Goal: Transaction & Acquisition: Purchase product/service

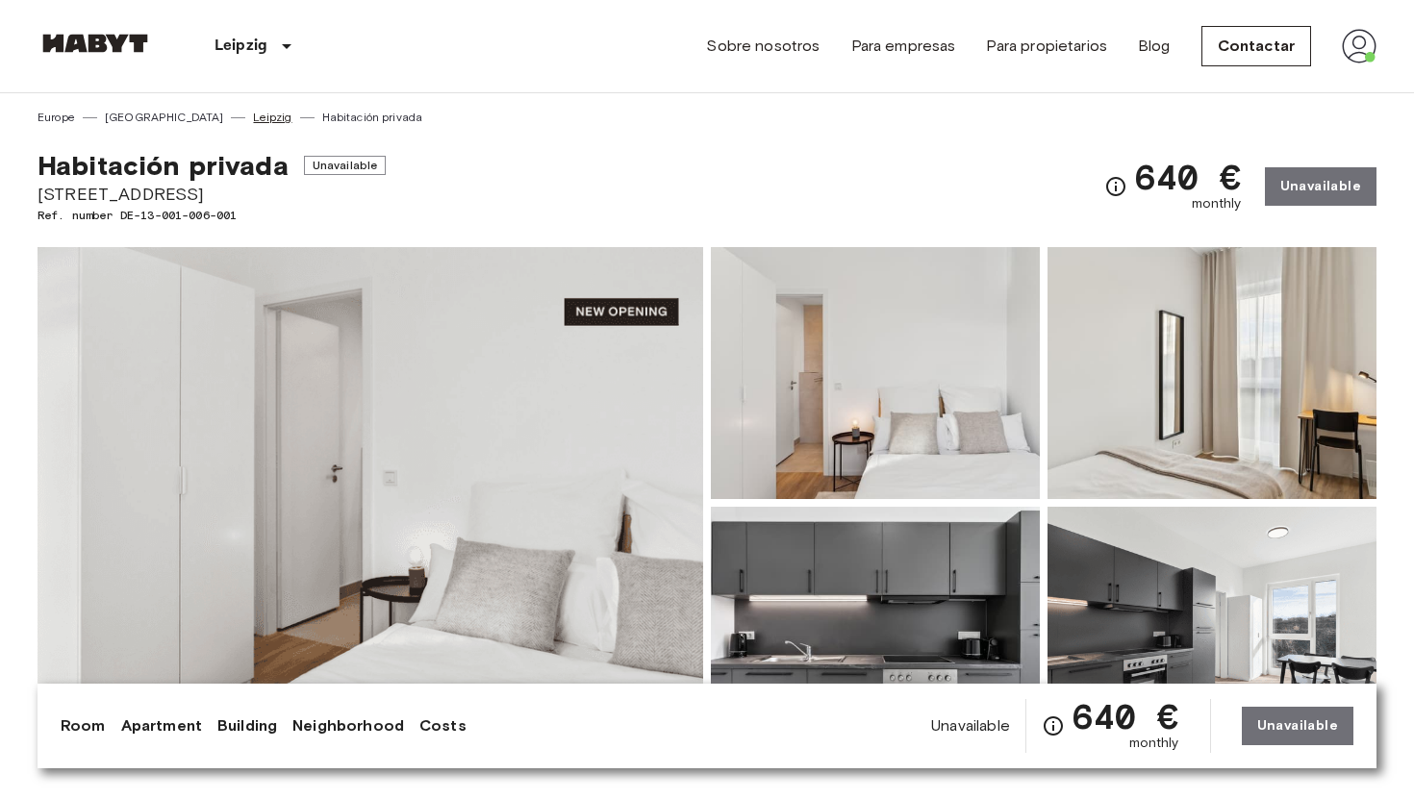
click at [253, 116] on link "Leipzig" at bounding box center [272, 117] width 38 height 17
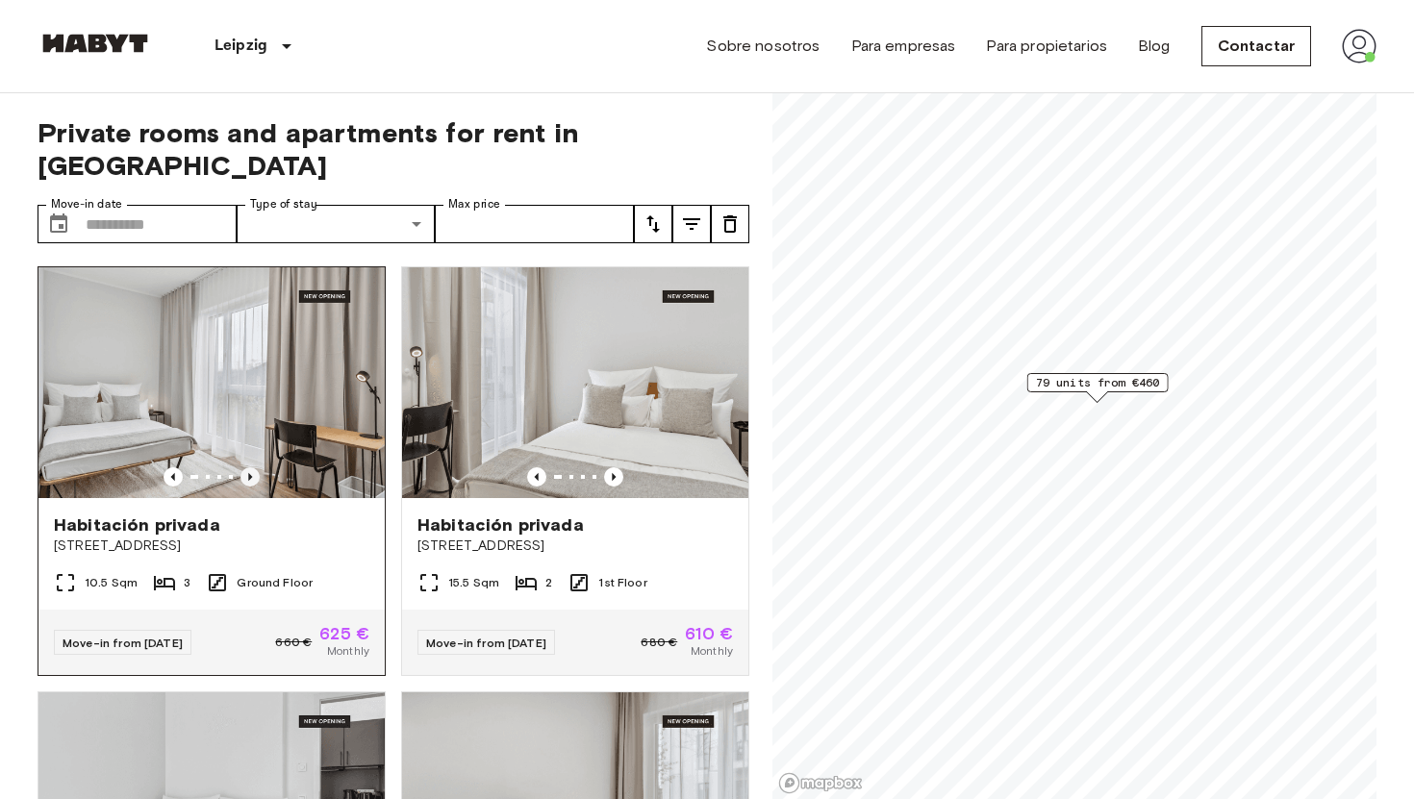
click at [250, 473] on icon "Previous image" at bounding box center [250, 477] width 4 height 8
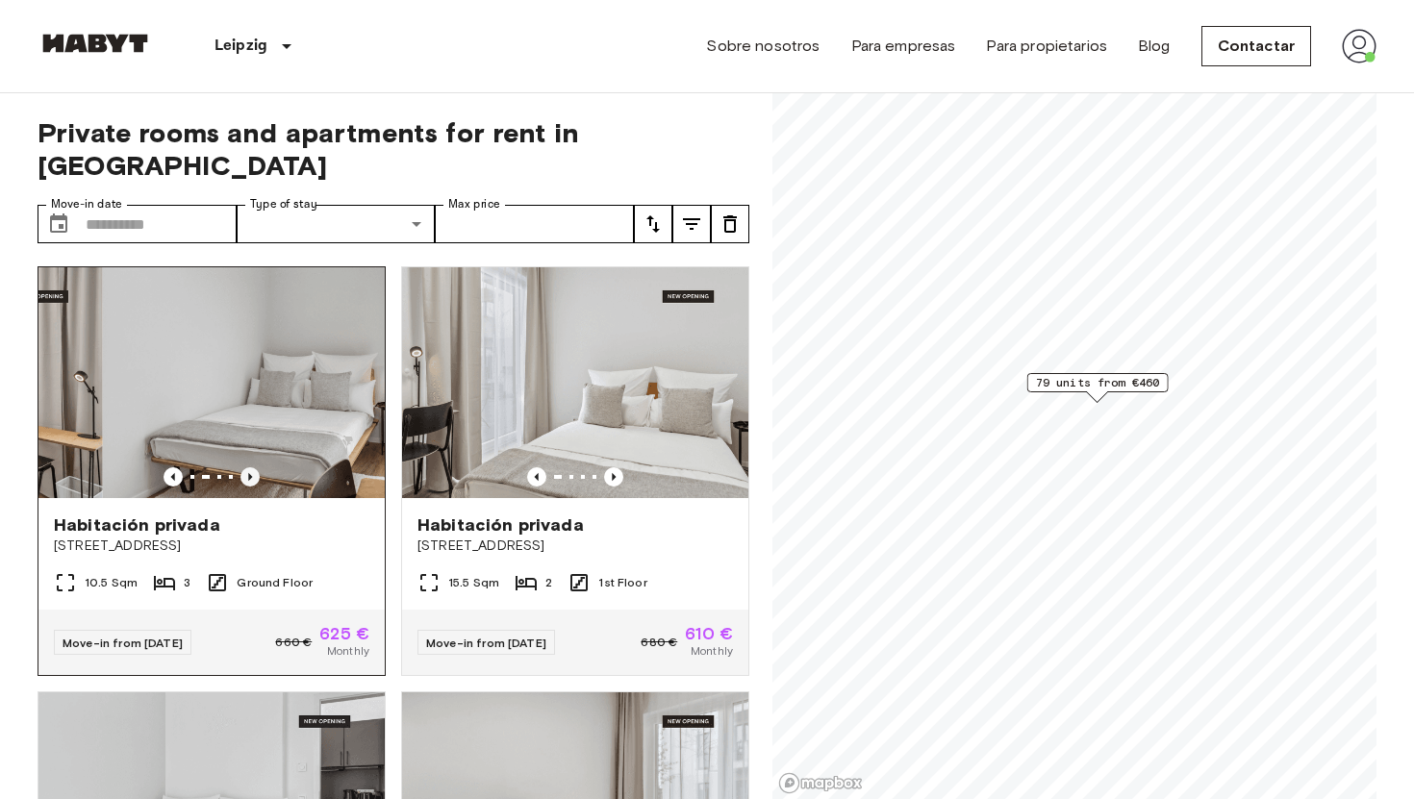
click at [253, 468] on icon "Previous image" at bounding box center [250, 477] width 19 height 19
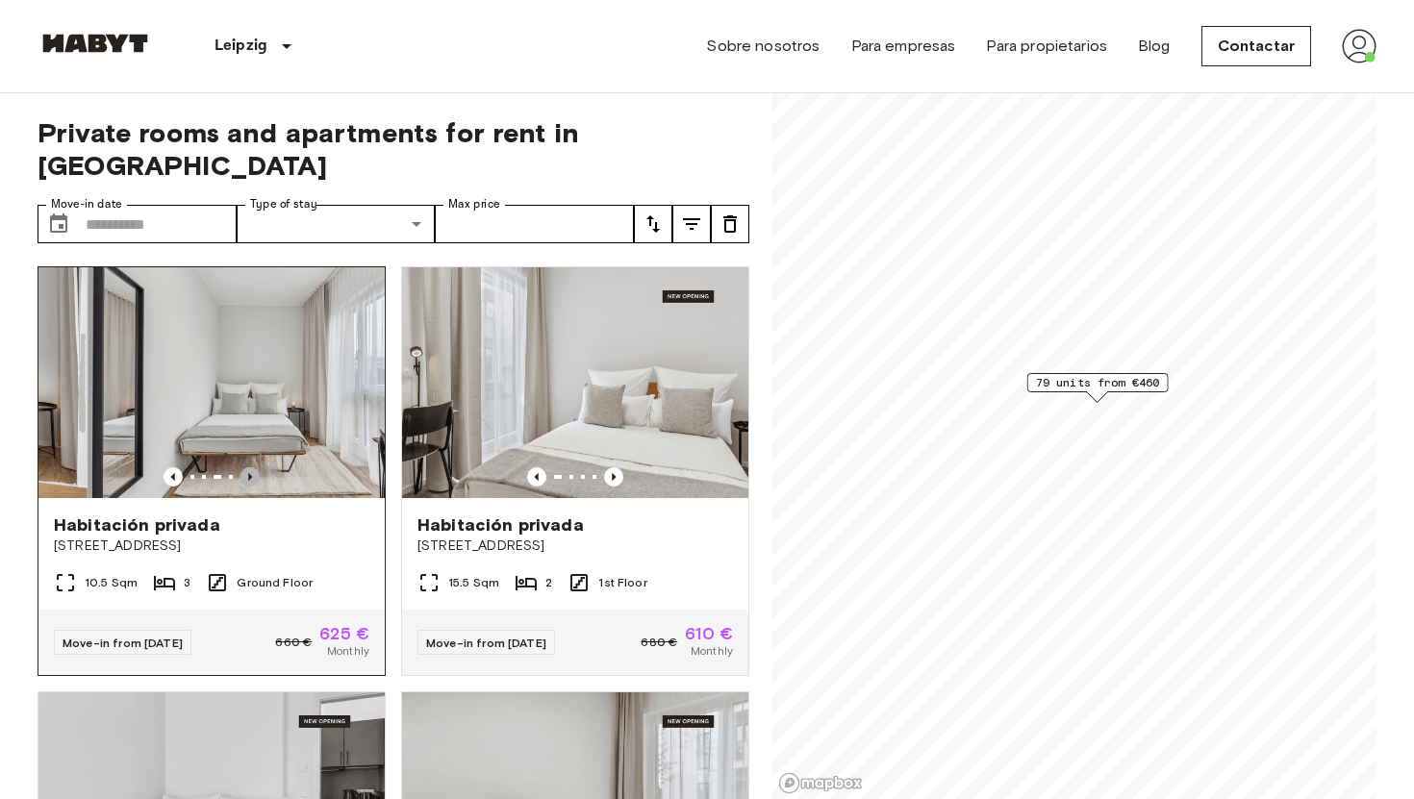
click at [255, 468] on icon "Previous image" at bounding box center [250, 477] width 19 height 19
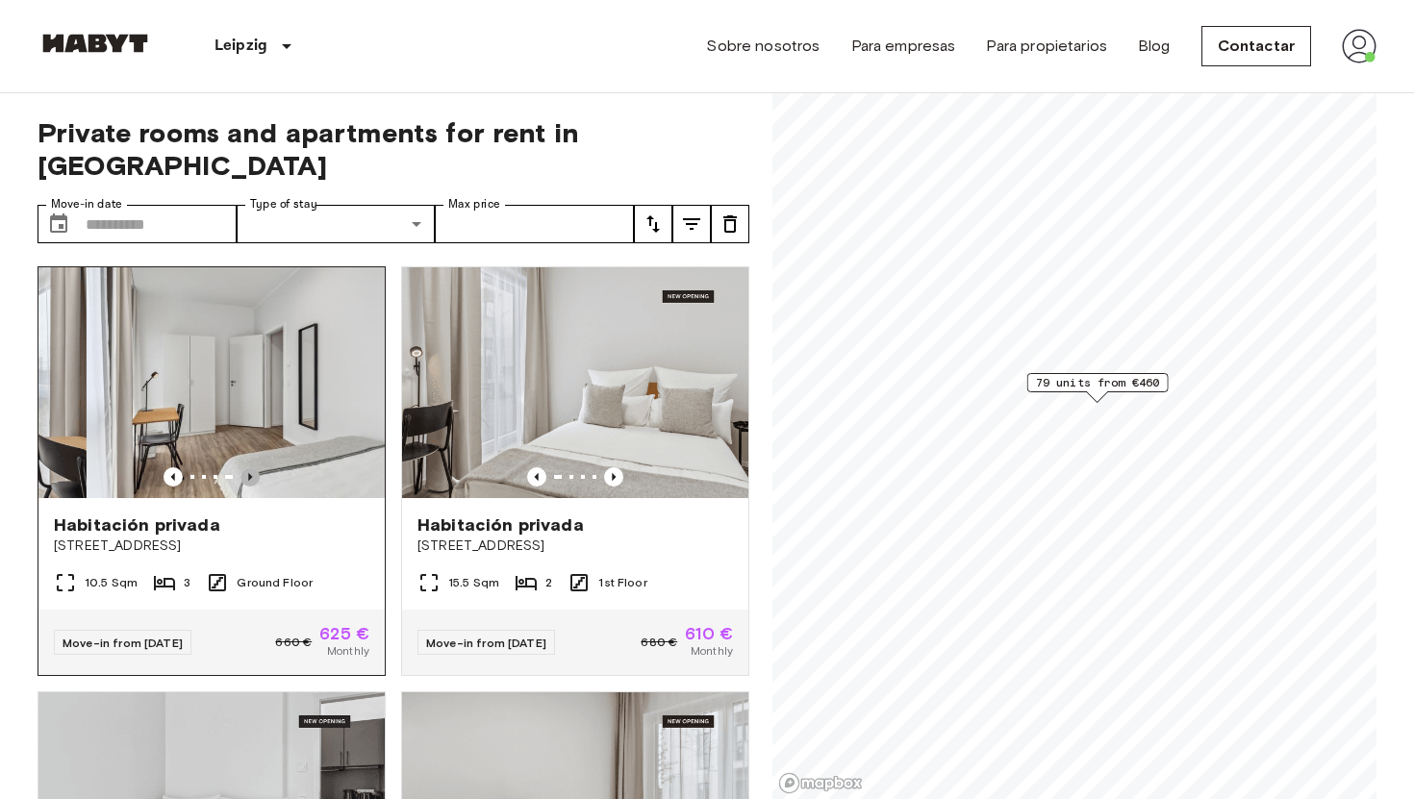
click at [256, 468] on icon "Previous image" at bounding box center [250, 477] width 19 height 19
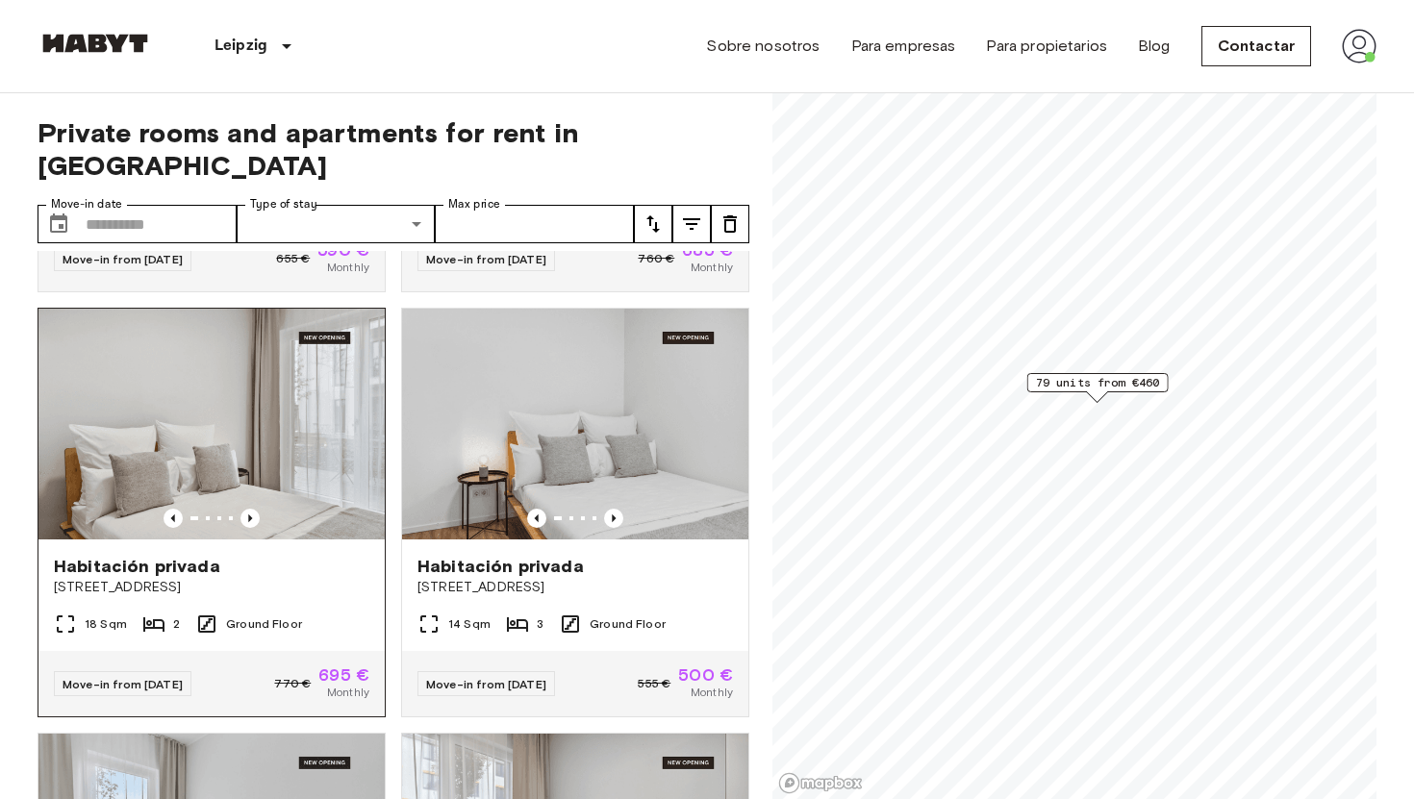
scroll to position [8877, 0]
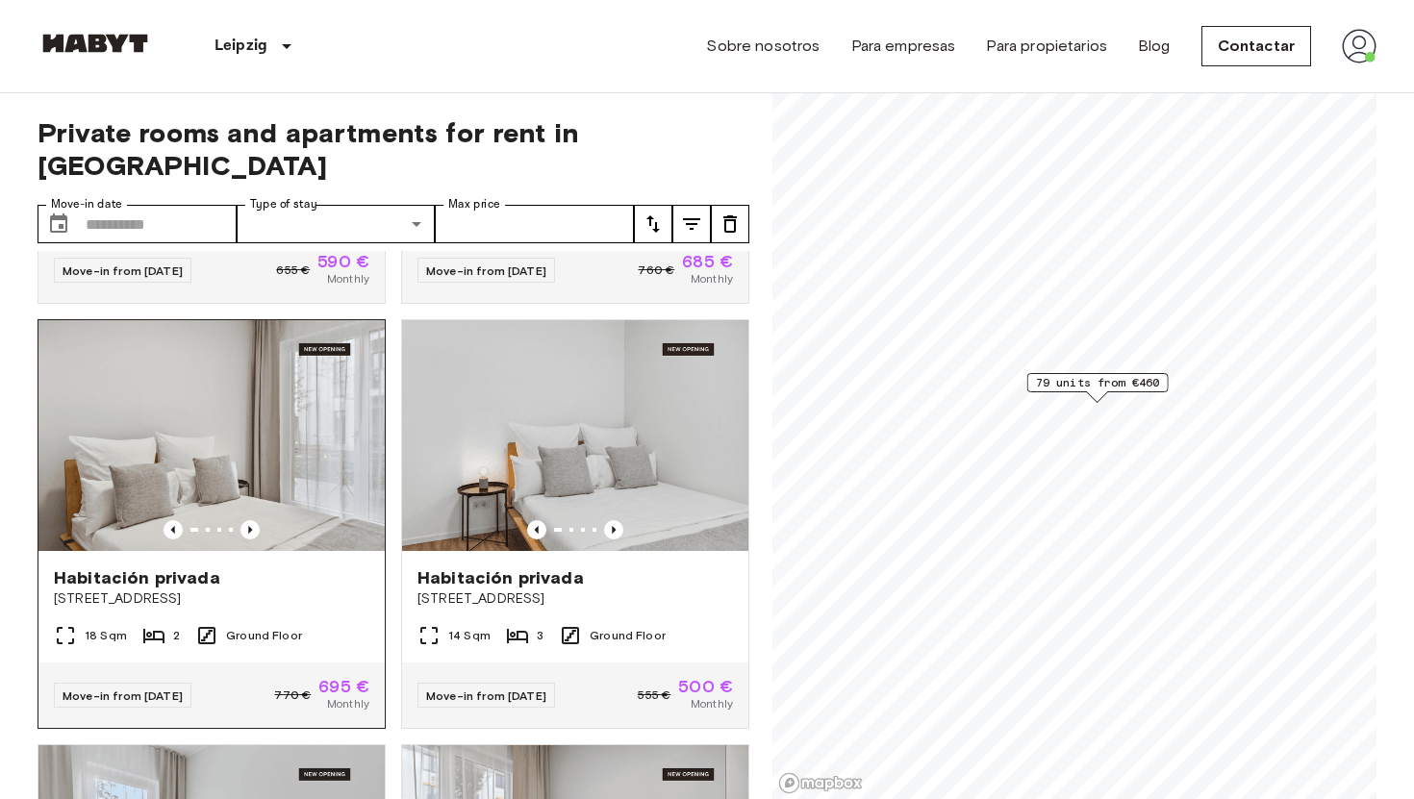
click at [171, 567] on span "Habitación privada" at bounding box center [137, 578] width 166 height 23
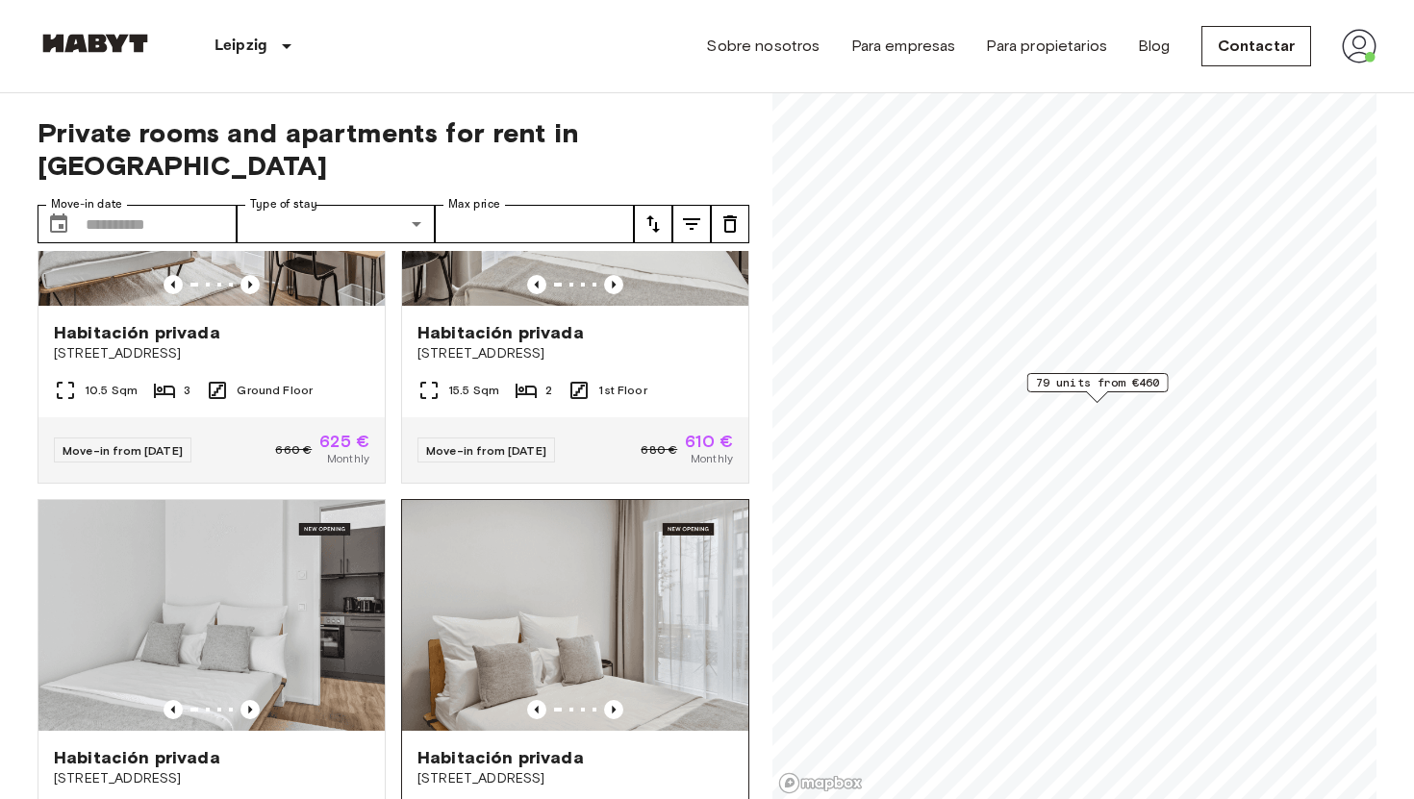
scroll to position [393, 0]
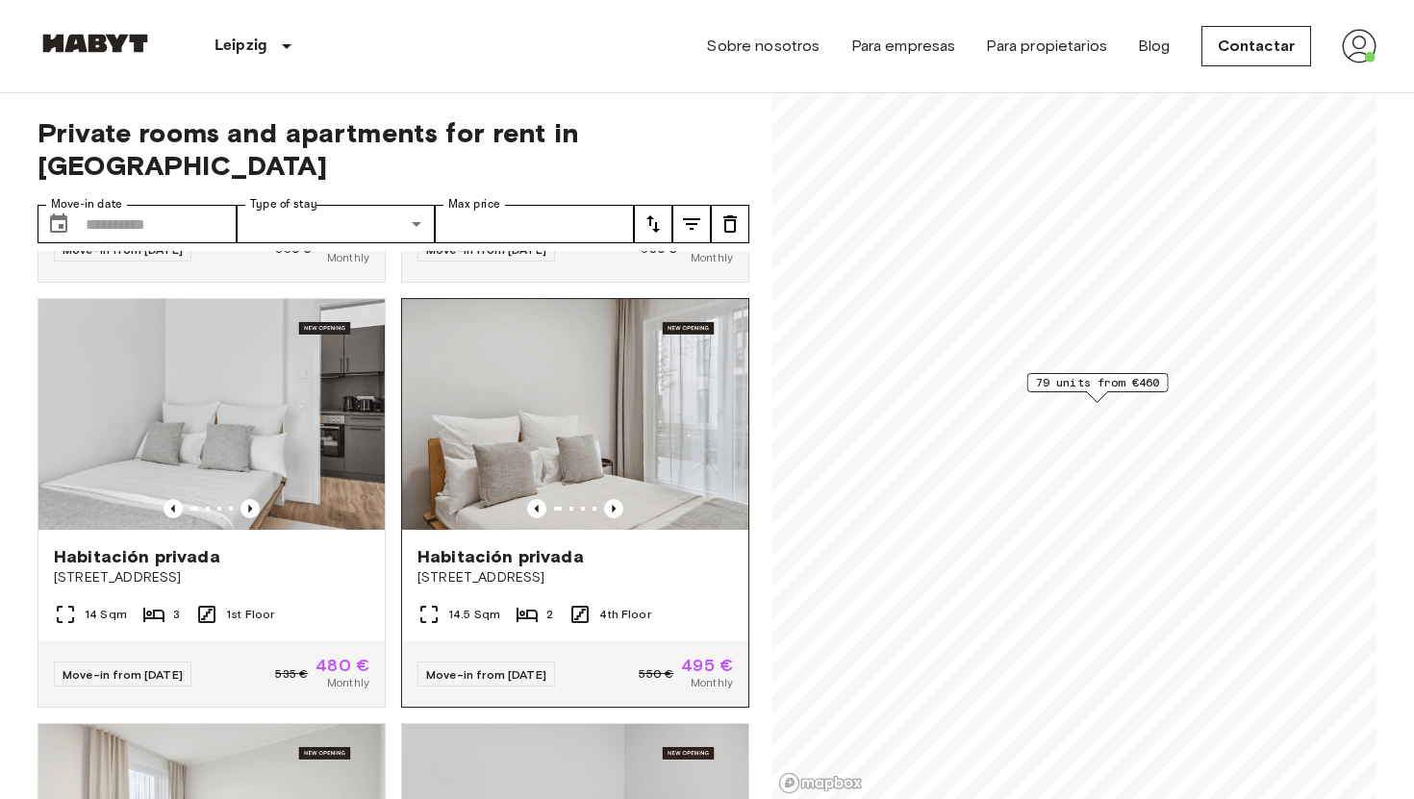
click at [525, 545] on span "Habitación privada" at bounding box center [501, 556] width 166 height 23
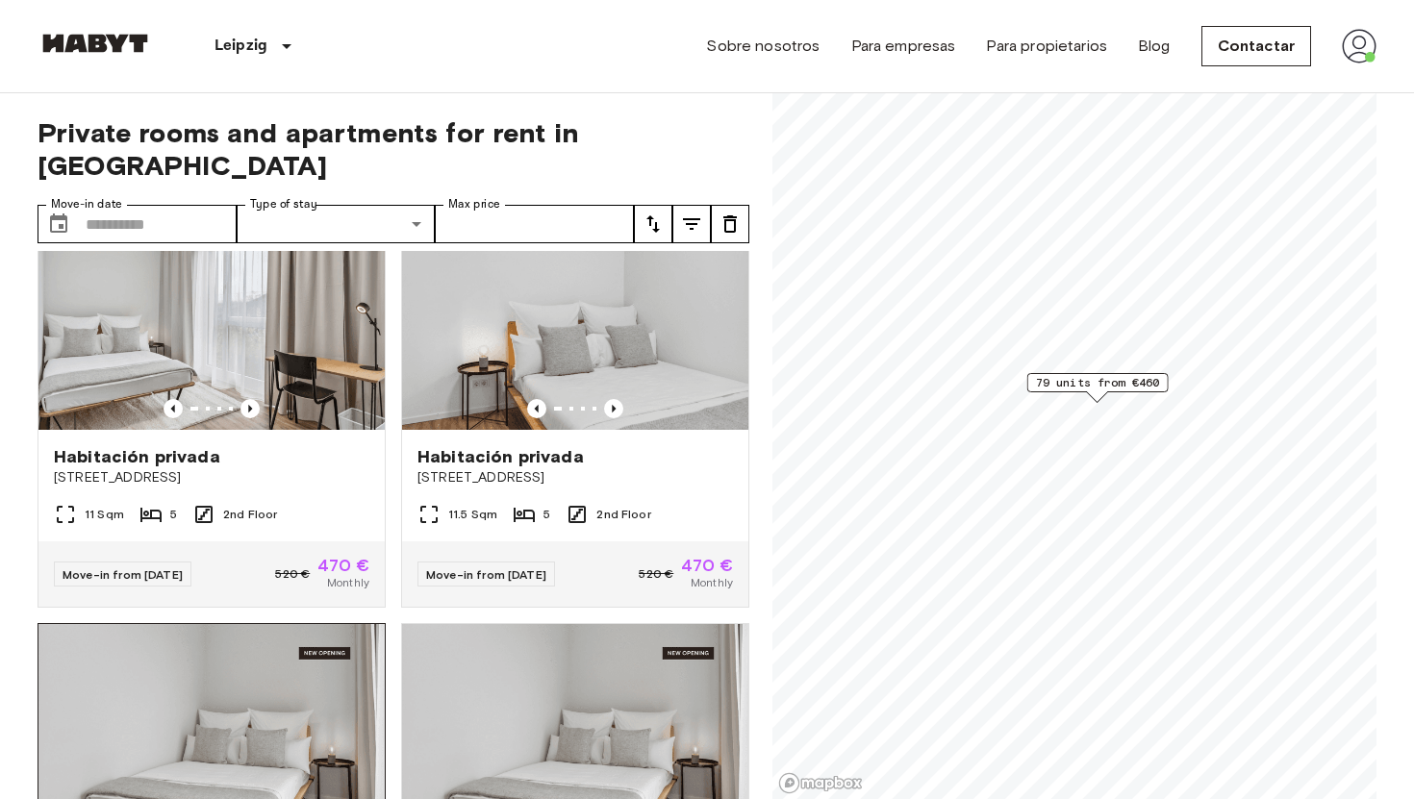
scroll to position [7295, 0]
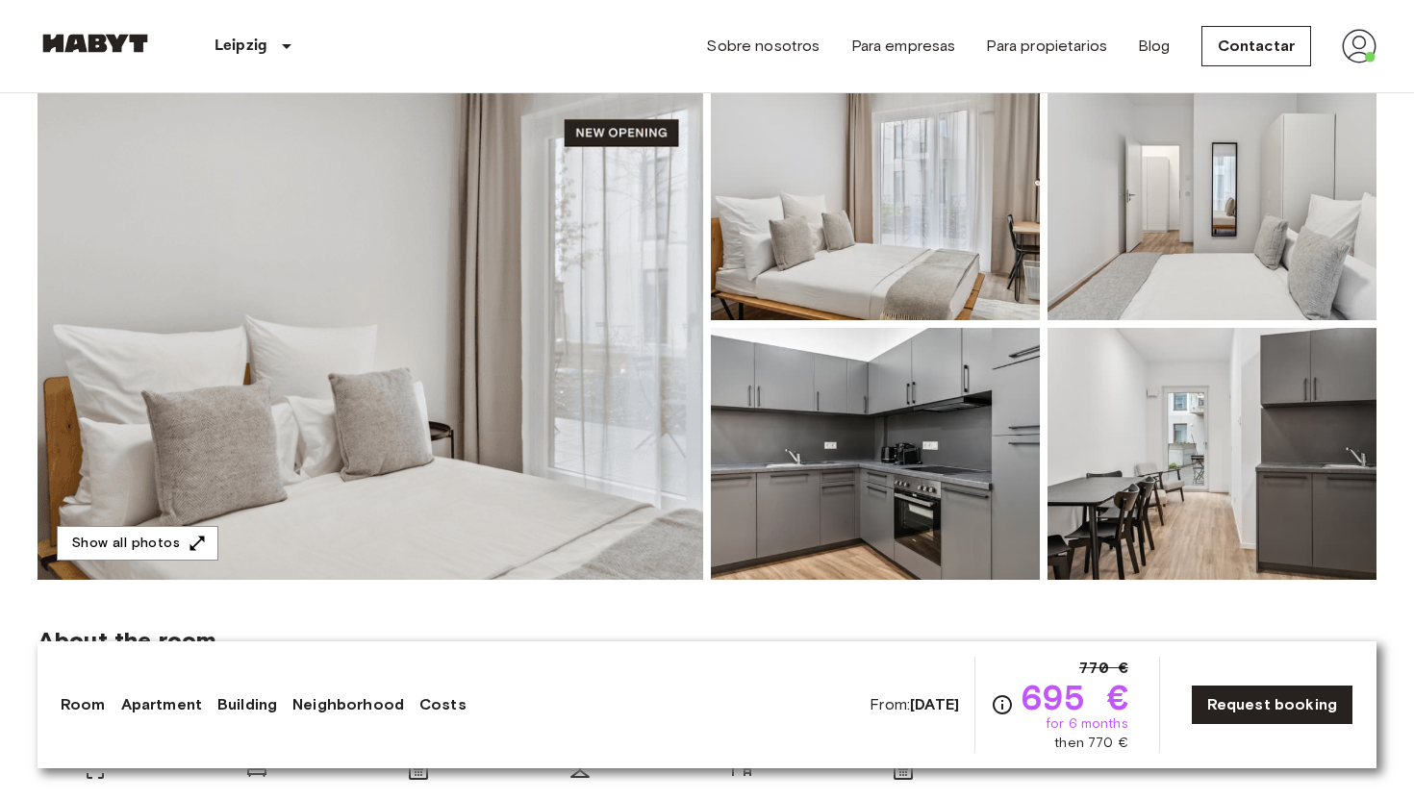
scroll to position [215, 0]
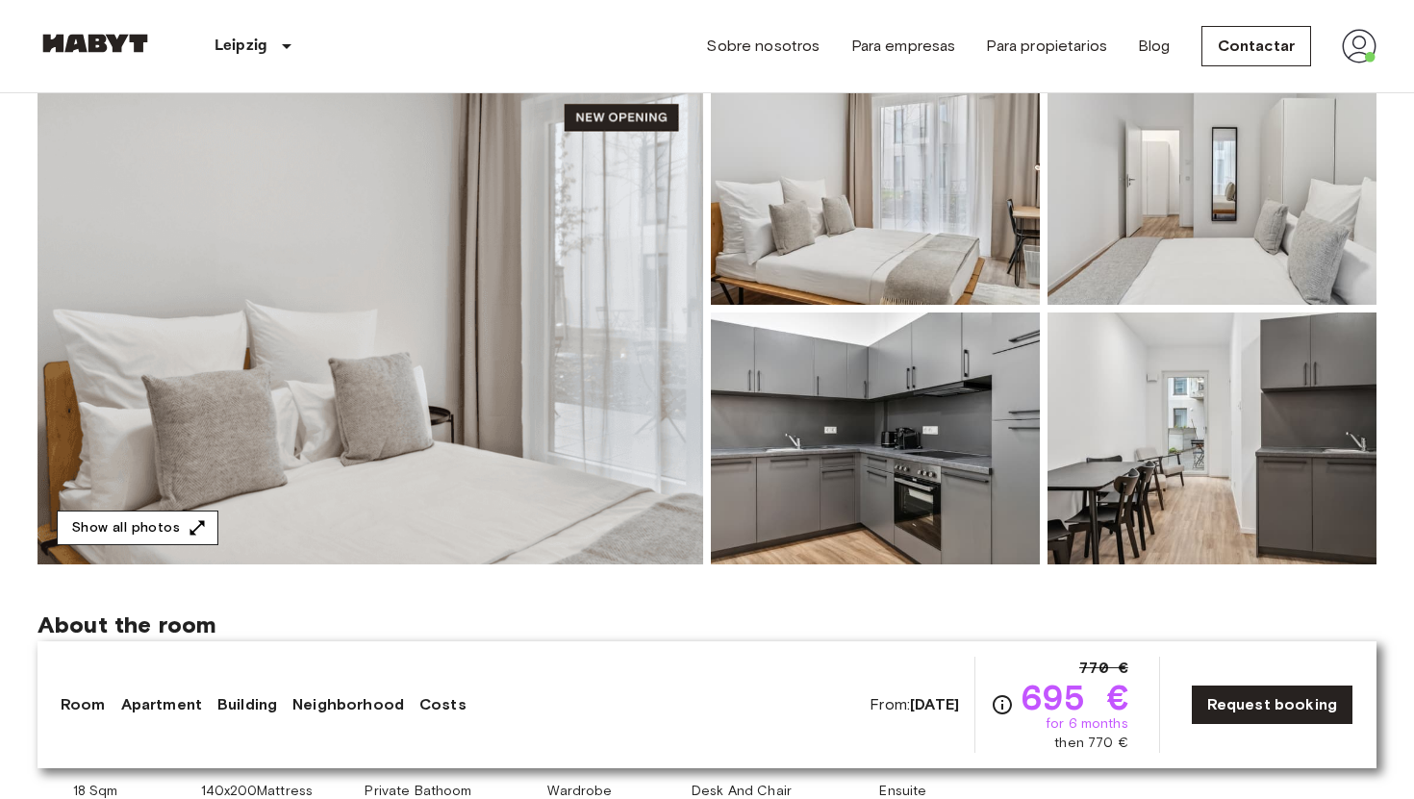
click at [188, 519] on icon "button" at bounding box center [197, 528] width 19 height 19
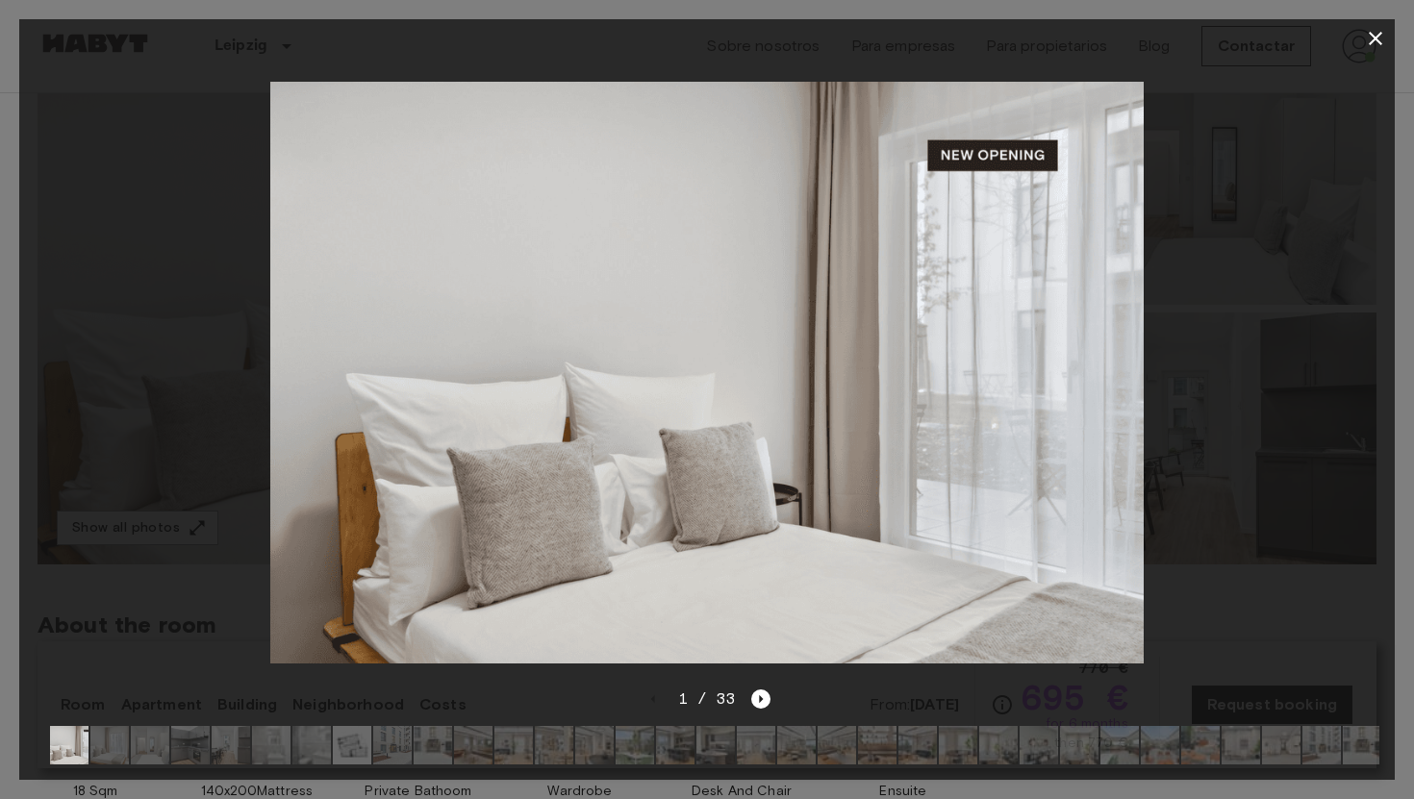
click at [349, 752] on img at bounding box center [352, 745] width 38 height 38
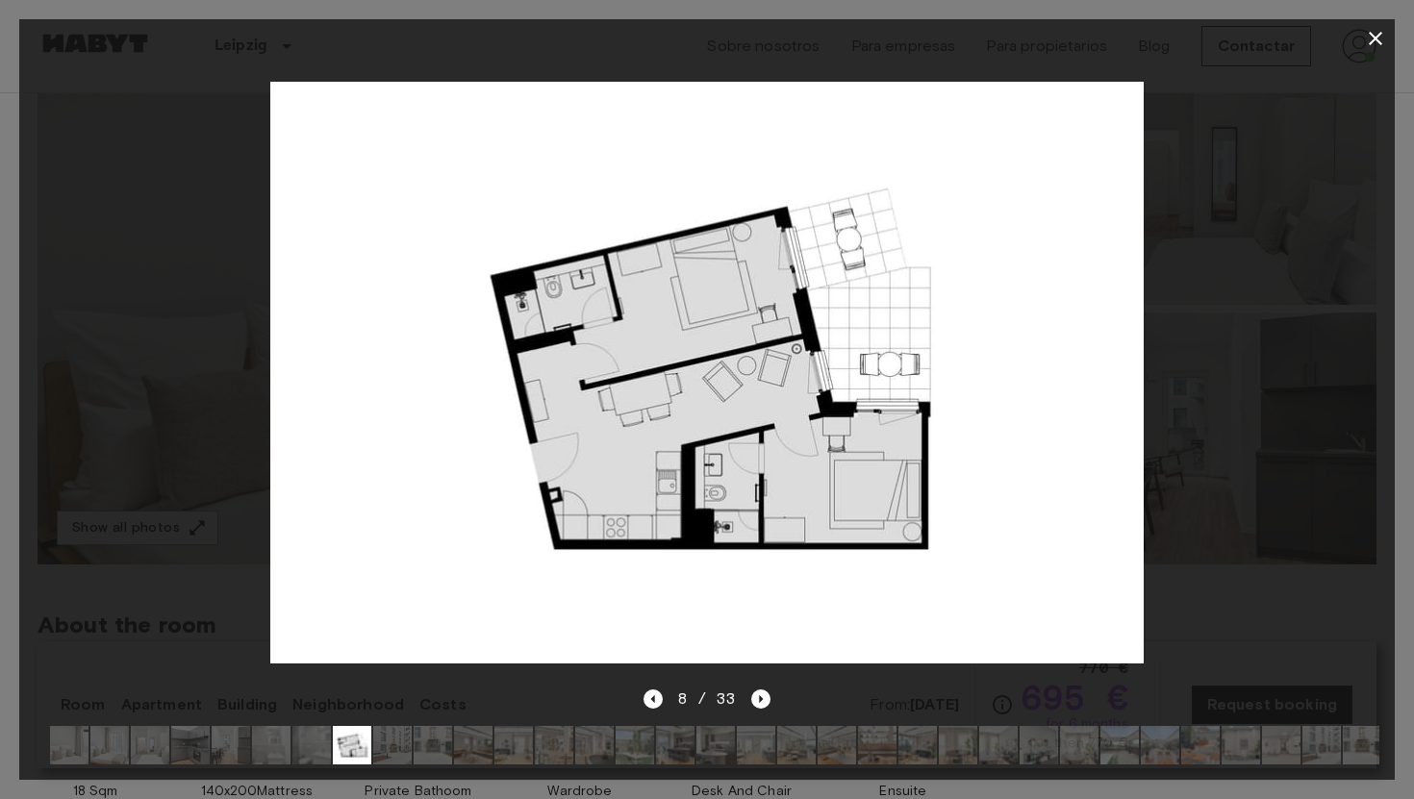
click at [694, 748] on img at bounding box center [675, 745] width 38 height 38
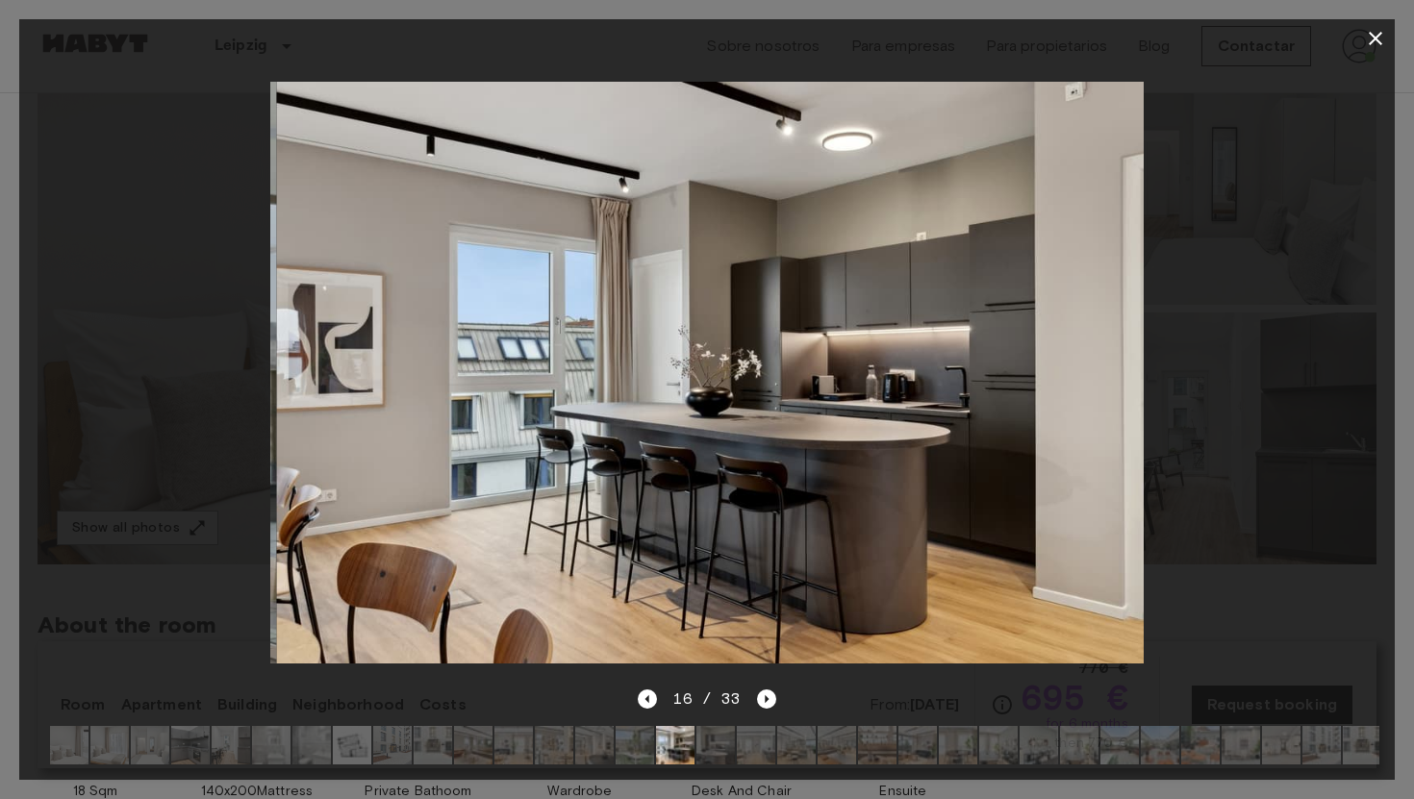
click at [1376, 38] on icon "button" at bounding box center [1375, 38] width 13 height 13
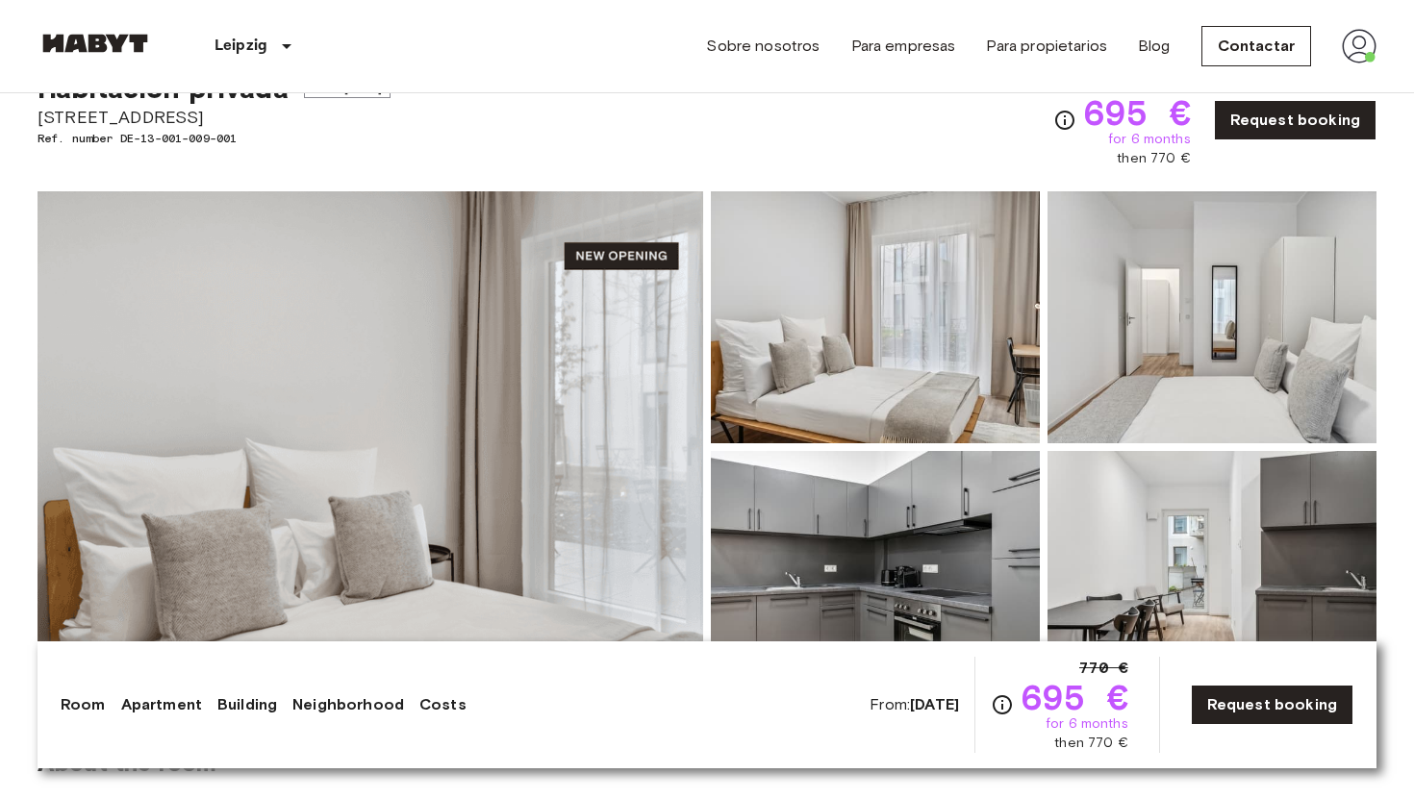
scroll to position [0, 0]
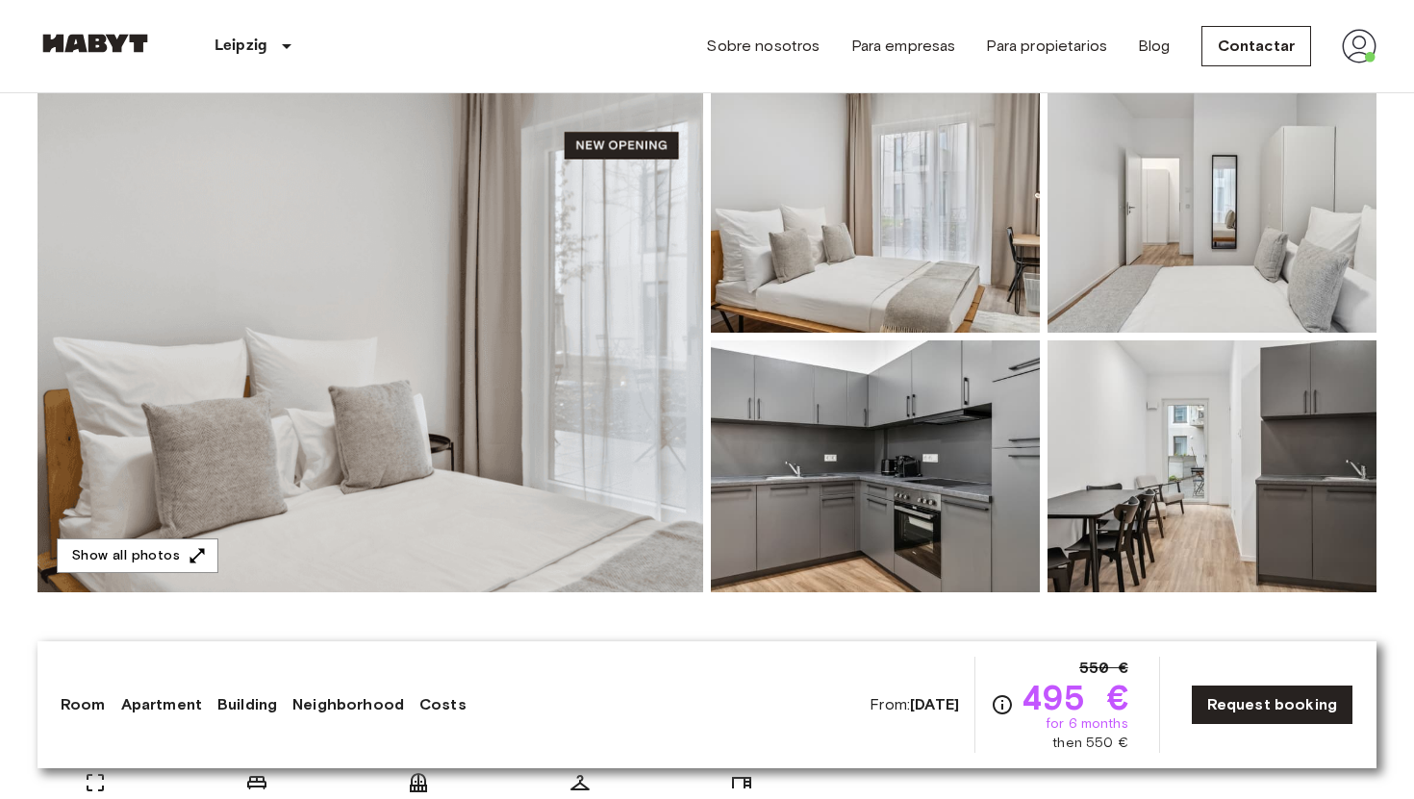
scroll to position [189, 0]
click at [94, 558] on button "Show all photos" at bounding box center [138, 556] width 162 height 36
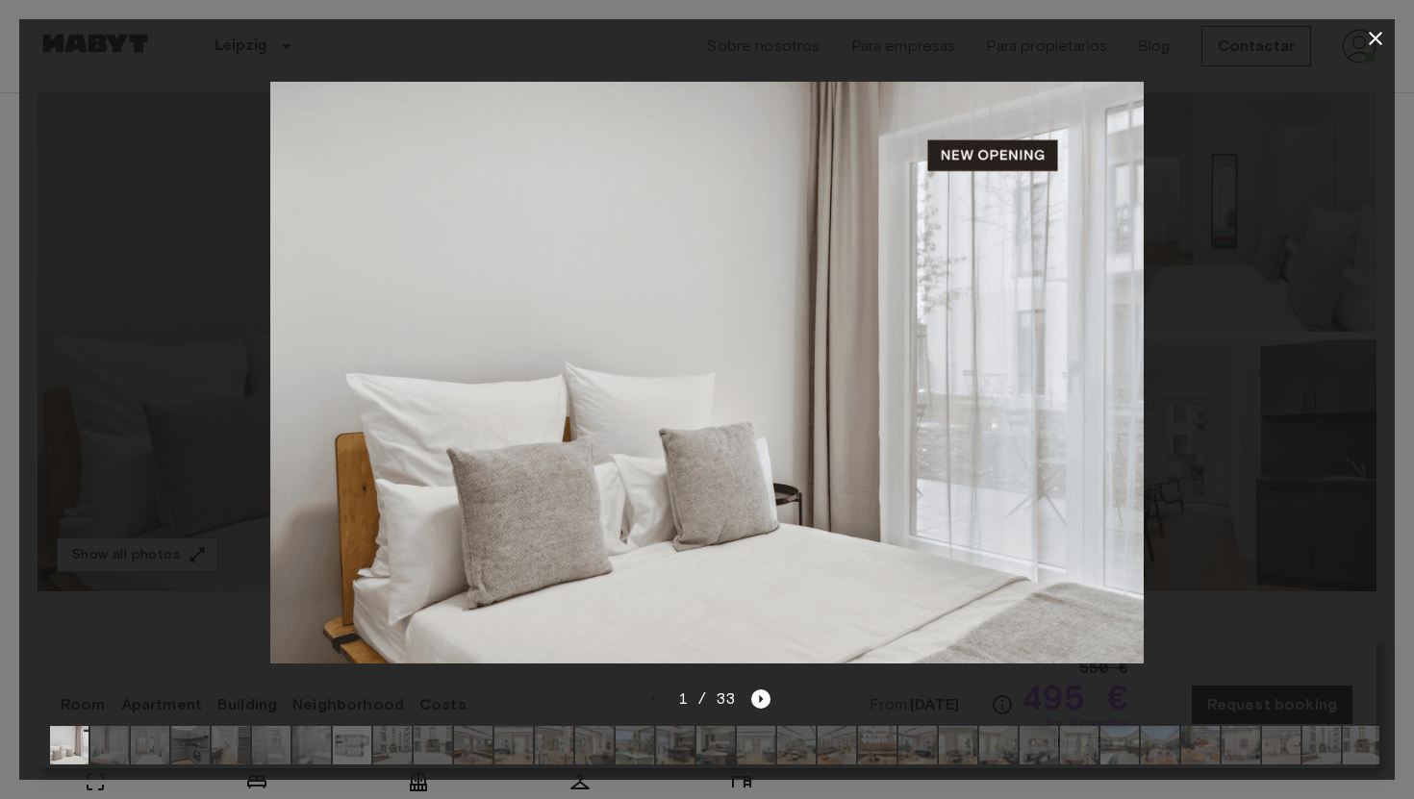
click at [357, 744] on img at bounding box center [352, 745] width 38 height 38
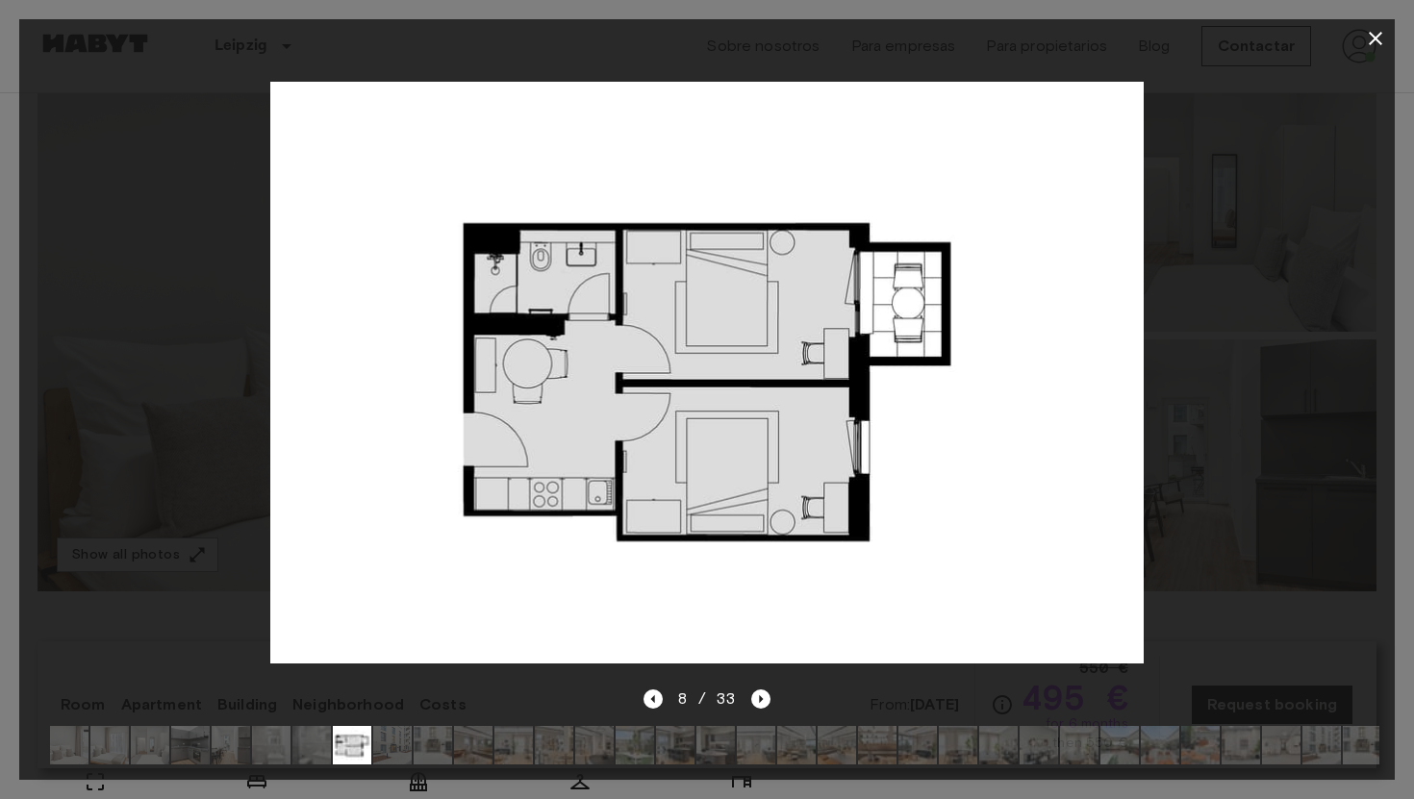
click at [1368, 42] on icon "button" at bounding box center [1375, 38] width 23 height 23
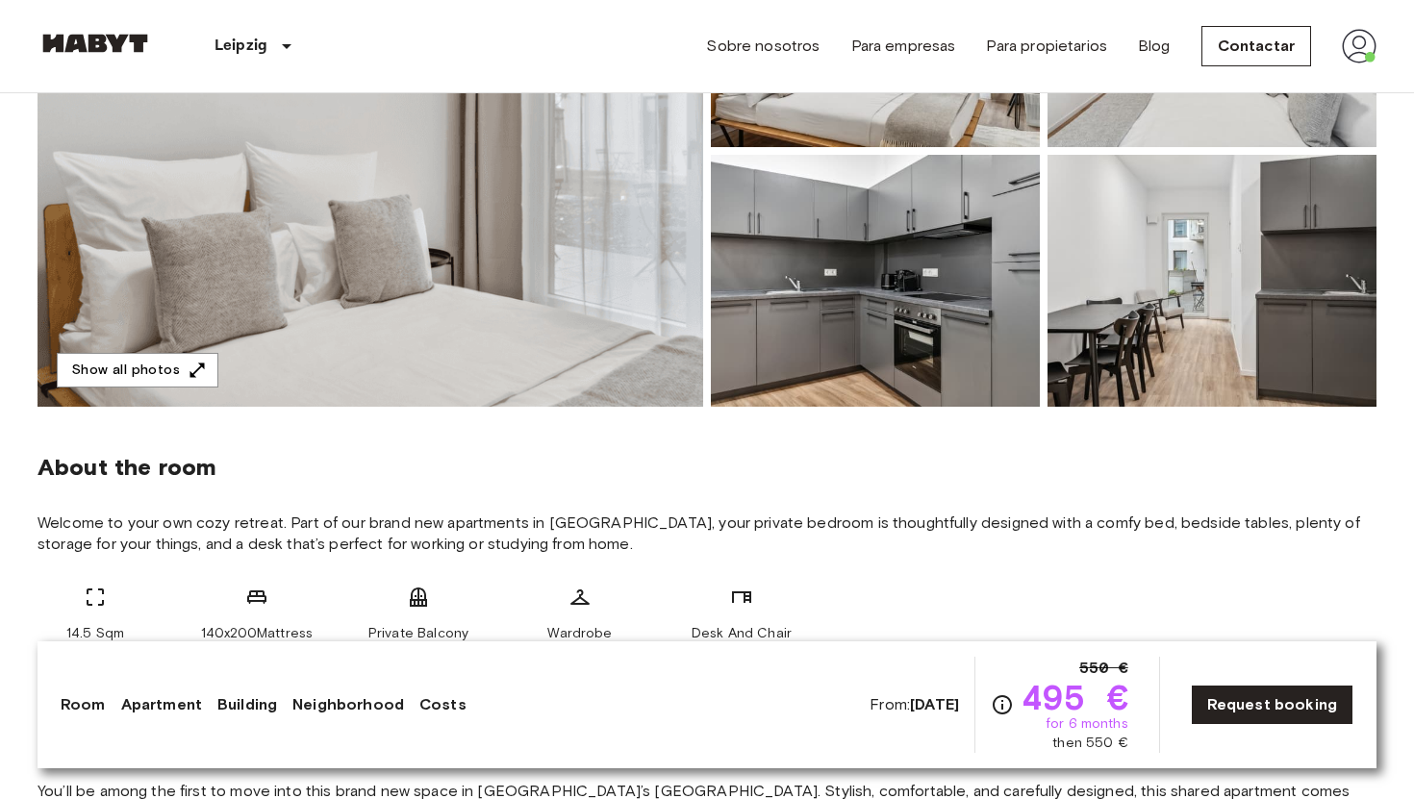
scroll to position [0, 0]
